Goal: Information Seeking & Learning: Learn about a topic

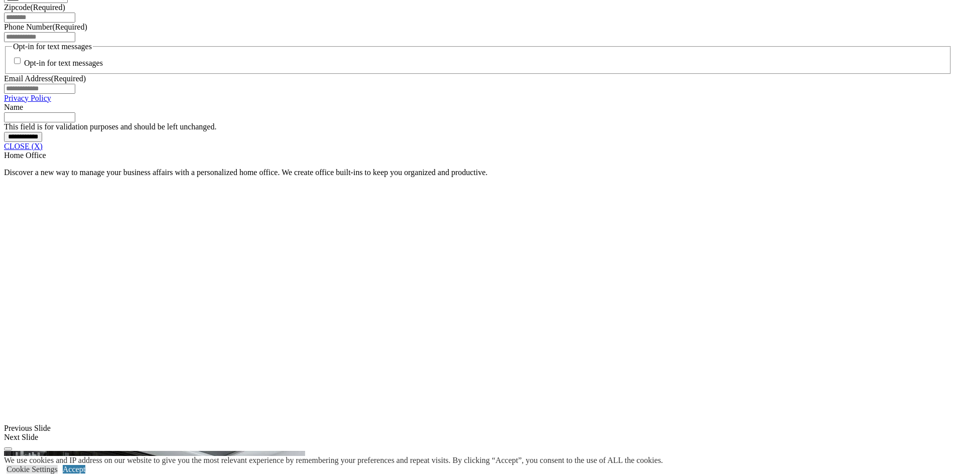
scroll to position [903, 0]
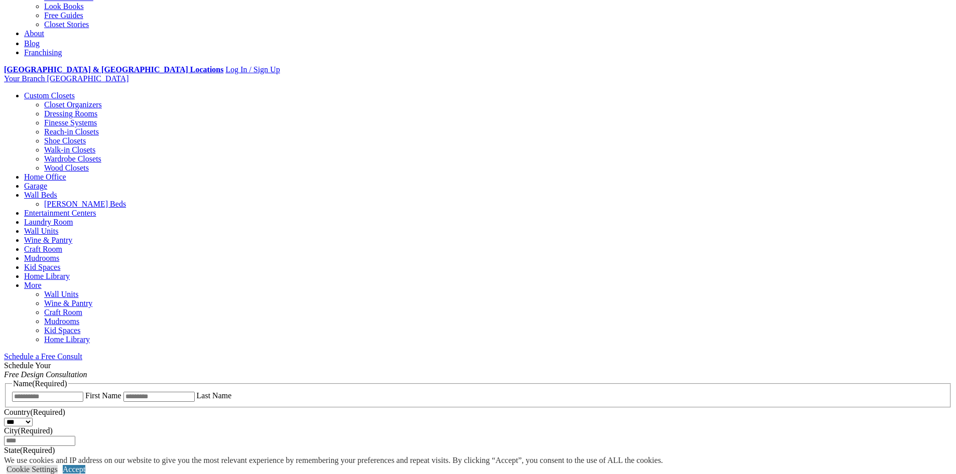
scroll to position [0, 0]
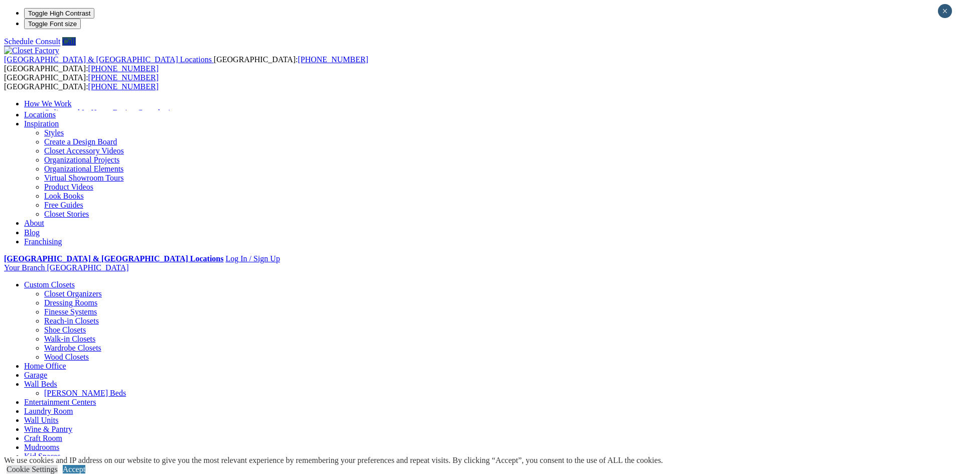
drag, startPoint x: 283, startPoint y: 73, endPoint x: 276, endPoint y: 68, distance: 8.5
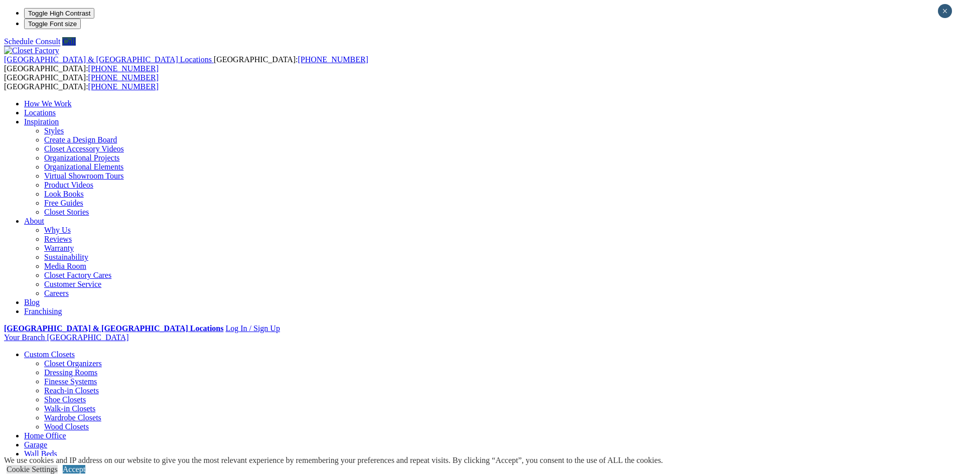
click at [66, 432] on link "Home Office" at bounding box center [45, 436] width 42 height 9
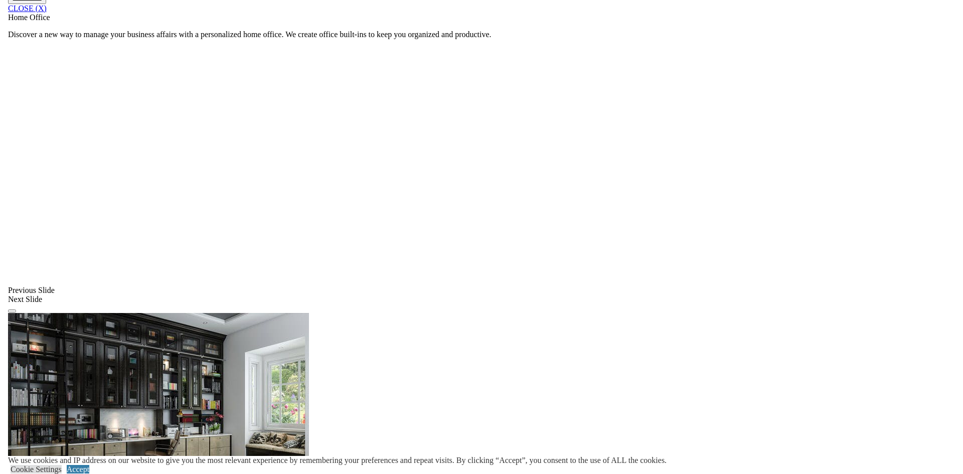
scroll to position [953, 0]
